Goal: Task Accomplishment & Management: Manage account settings

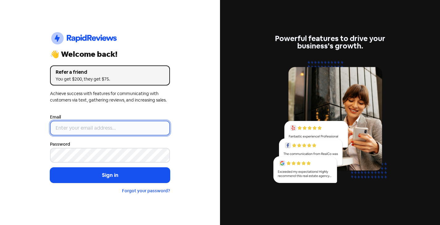
type input "[EMAIL_ADDRESS][DOMAIN_NAME]"
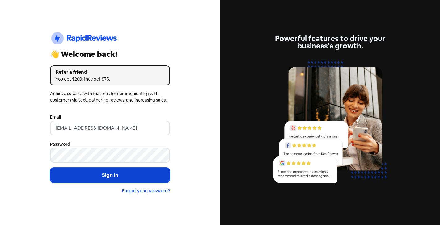
click at [101, 182] on button "Sign in" at bounding box center [110, 175] width 120 height 15
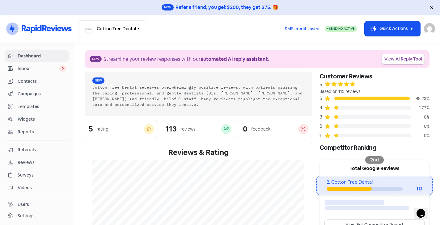
click at [38, 82] on span "Contacts" at bounding box center [42, 81] width 49 height 6
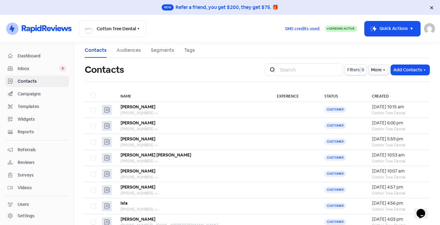
click at [30, 131] on span "Reports" at bounding box center [42, 132] width 49 height 6
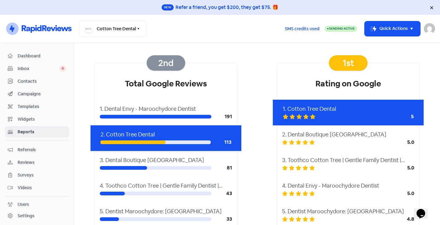
scroll to position [49, 0]
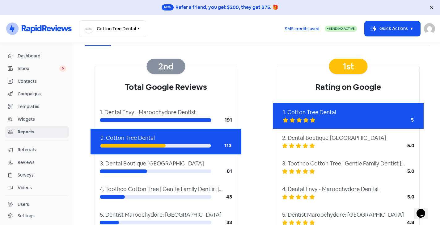
click at [34, 95] on span "Campaigns" at bounding box center [42, 94] width 49 height 6
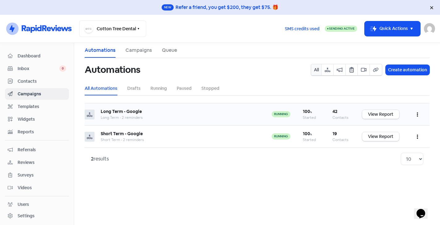
click at [383, 115] on link "View Report" at bounding box center [380, 114] width 37 height 9
click at [121, 134] on b "Short Term - Google" at bounding box center [122, 134] width 42 height 6
click at [387, 137] on link "View Report" at bounding box center [380, 136] width 37 height 9
